Goal: Task Accomplishment & Management: Use online tool/utility

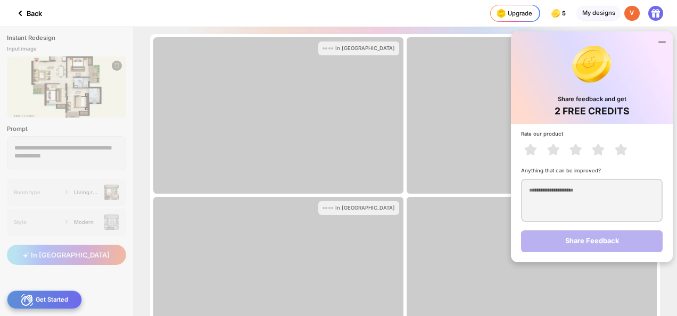
click at [415, 10] on div at bounding box center [266, 13] width 414 height 27
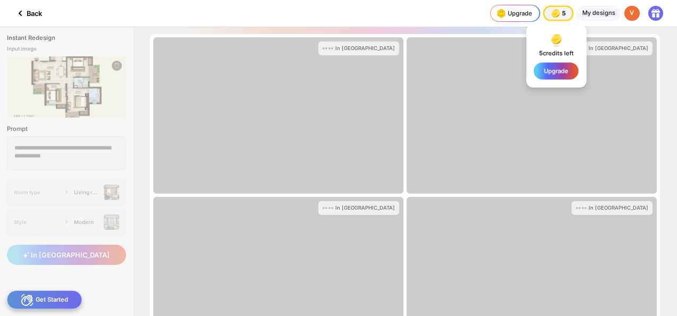
click at [561, 11] on img at bounding box center [555, 13] width 12 height 12
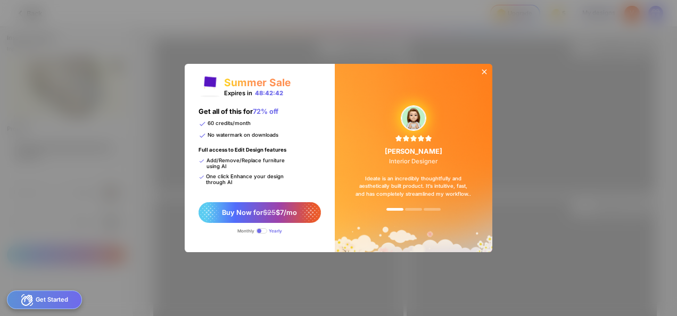
click at [484, 70] on icon at bounding box center [484, 72] width 9 height 9
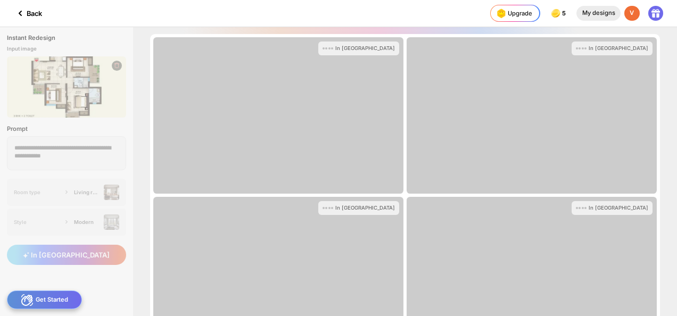
click at [600, 12] on div "My designs" at bounding box center [598, 13] width 44 height 15
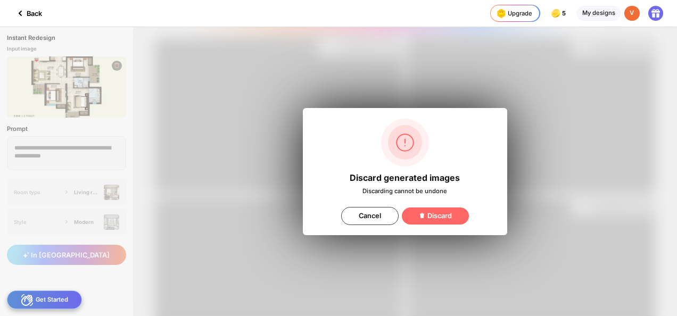
click at [567, 130] on div "Discard generated images Discarding cannot be undone Cancel Discard" at bounding box center [405, 171] width 544 height 289
click at [360, 217] on div "Cancel" at bounding box center [369, 216] width 57 height 18
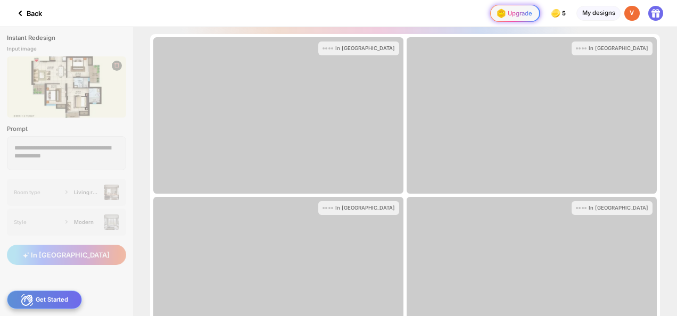
click at [502, 14] on img at bounding box center [501, 13] width 14 height 14
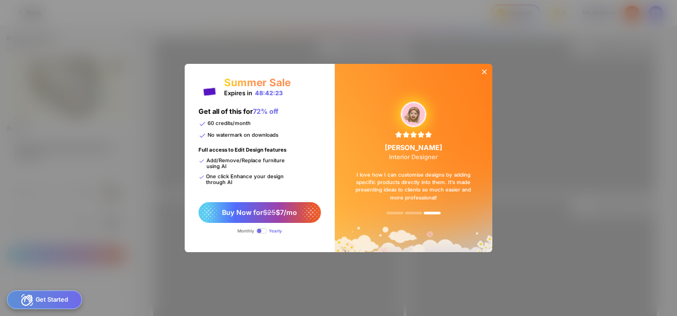
click at [483, 70] on icon at bounding box center [484, 72] width 9 height 9
